Goal: Transaction & Acquisition: Purchase product/service

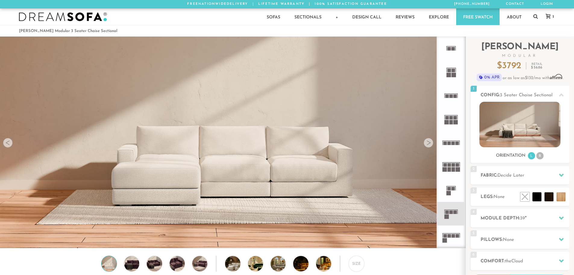
scroll to position [5, 5]
click at [454, 238] on icon at bounding box center [452, 237] width 24 height 24
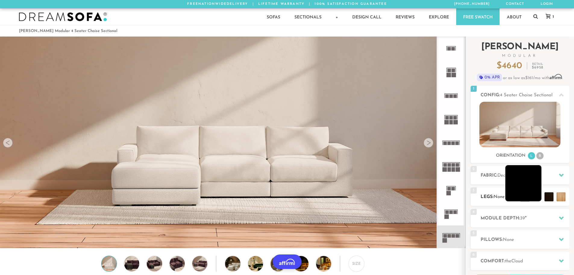
click at [531, 195] on li at bounding box center [524, 183] width 36 height 36
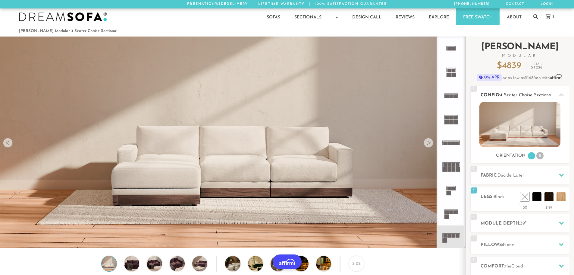
click at [540, 157] on li "R" at bounding box center [540, 155] width 7 height 7
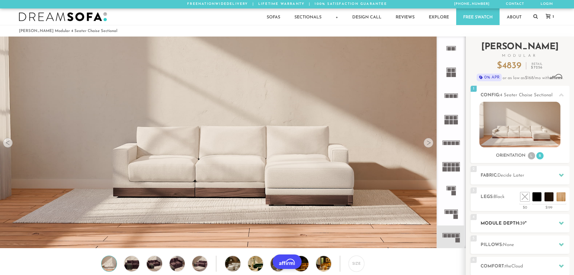
click at [537, 223] on h2 "Module Depth: 39 "" at bounding box center [525, 223] width 89 height 7
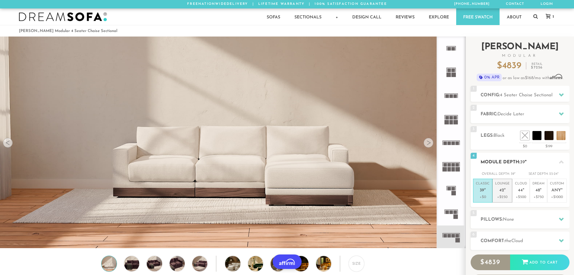
click at [508, 192] on p "Lounge 42 "" at bounding box center [502, 187] width 14 height 13
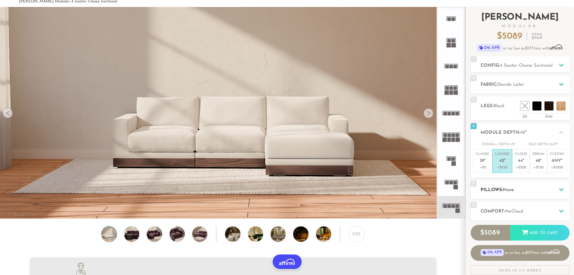
scroll to position [30, 0]
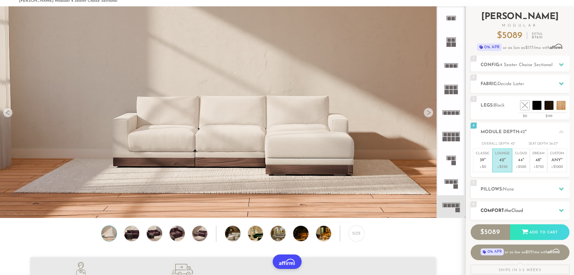
click at [523, 208] on span "Cloud" at bounding box center [518, 210] width 12 height 5
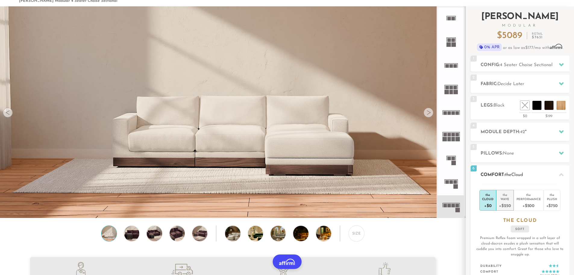
click at [508, 203] on div "+$250" at bounding box center [505, 205] width 12 height 9
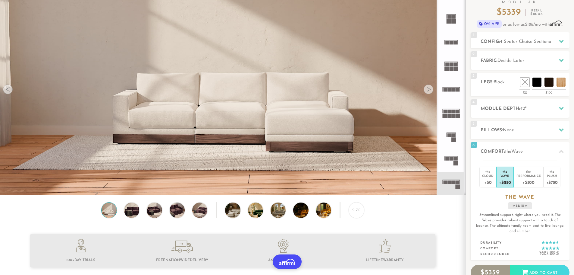
scroll to position [0, 0]
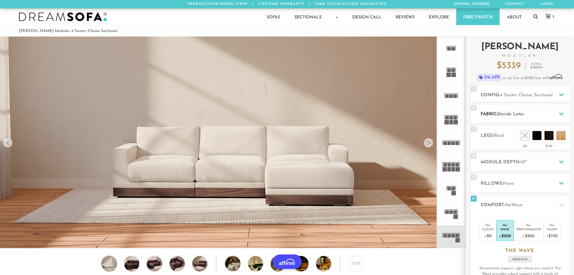
click at [545, 113] on h2 "Fabric: Decide Later" at bounding box center [525, 114] width 89 height 7
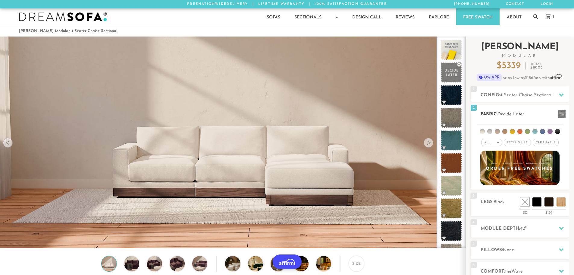
click at [512, 131] on li at bounding box center [512, 131] width 5 height 5
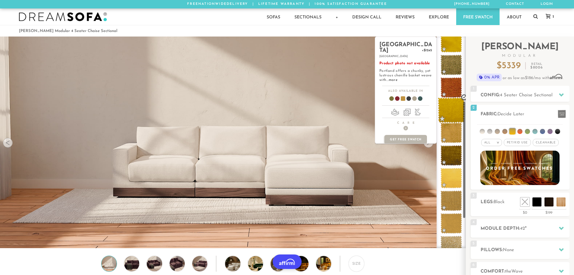
scroll to position [121, 0]
click at [451, 221] on span at bounding box center [451, 223] width 27 height 26
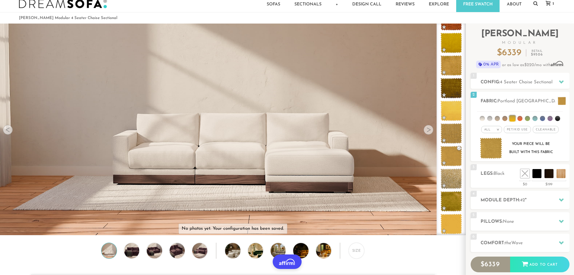
scroll to position [0, 0]
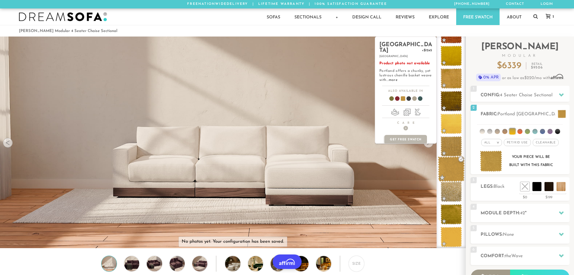
click at [449, 170] on span at bounding box center [451, 169] width 27 height 26
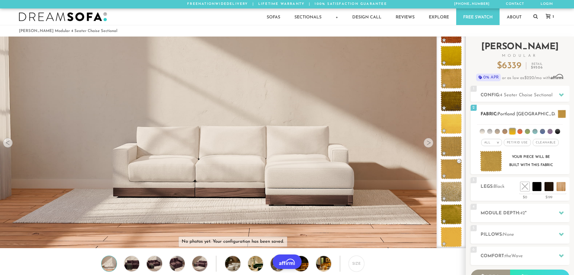
click at [547, 142] on span "Cleanable x" at bounding box center [546, 142] width 26 height 7
click at [520, 144] on span "Pet/Kid Use x" at bounding box center [515, 142] width 27 height 7
click at [525, 142] on span "Pet/Kid Use x" at bounding box center [515, 142] width 32 height 7
click at [517, 143] on span "Pet/Kid Use x" at bounding box center [515, 142] width 27 height 7
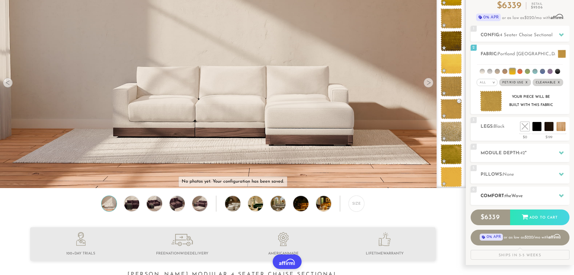
scroll to position [60, 0]
click at [429, 85] on div at bounding box center [429, 82] width 10 height 10
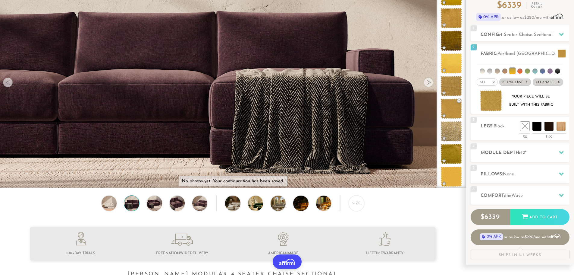
click at [429, 85] on div at bounding box center [429, 82] width 10 height 10
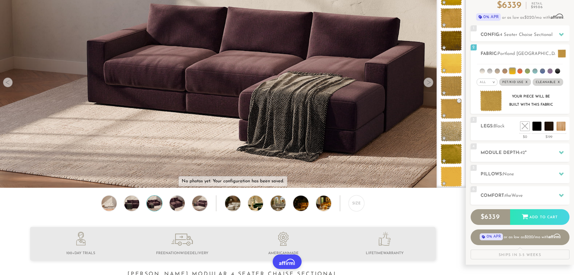
click at [429, 85] on div at bounding box center [429, 82] width 10 height 10
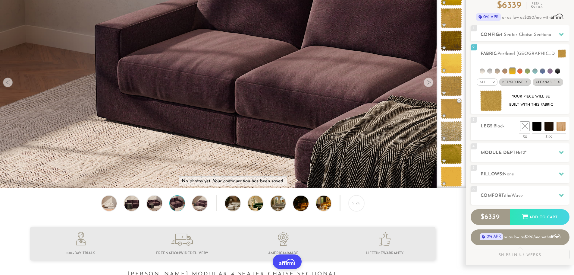
click at [429, 85] on div at bounding box center [429, 82] width 10 height 10
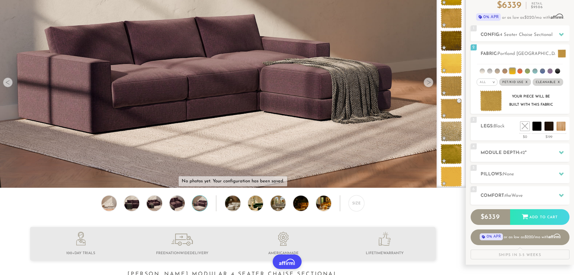
click at [429, 85] on div at bounding box center [429, 82] width 10 height 10
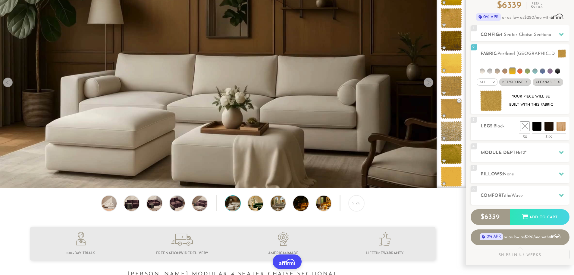
click at [429, 85] on div at bounding box center [429, 82] width 10 height 10
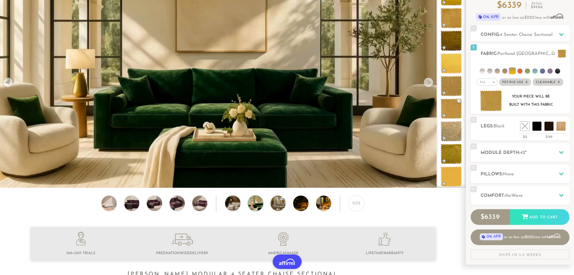
scroll to position [0, 0]
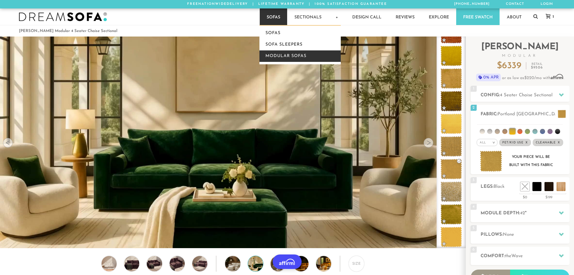
click at [278, 57] on link "Modular Sofas" at bounding box center [300, 55] width 81 height 11
